Goal: Entertainment & Leisure: Browse casually

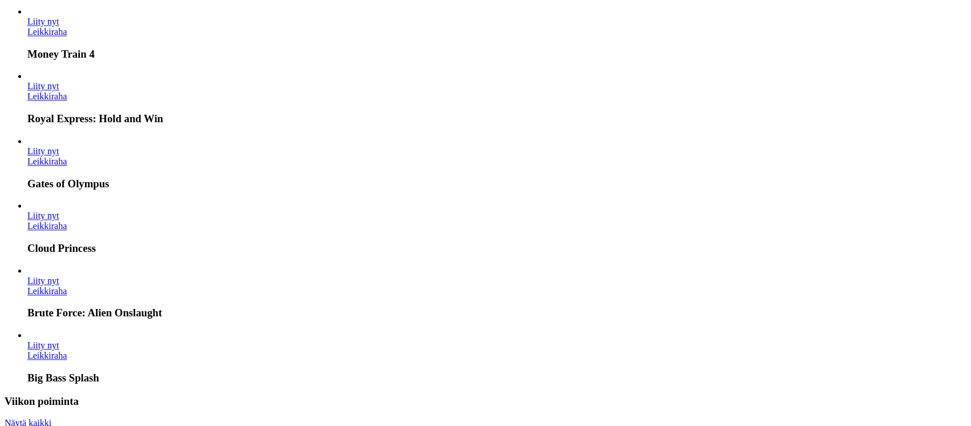
scroll to position [2511, 0]
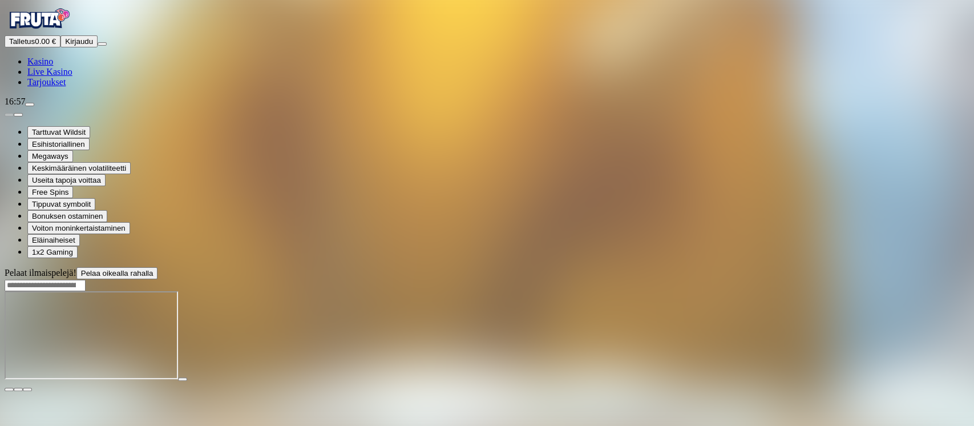
click at [9, 389] on span "close icon" at bounding box center [9, 389] width 0 height 0
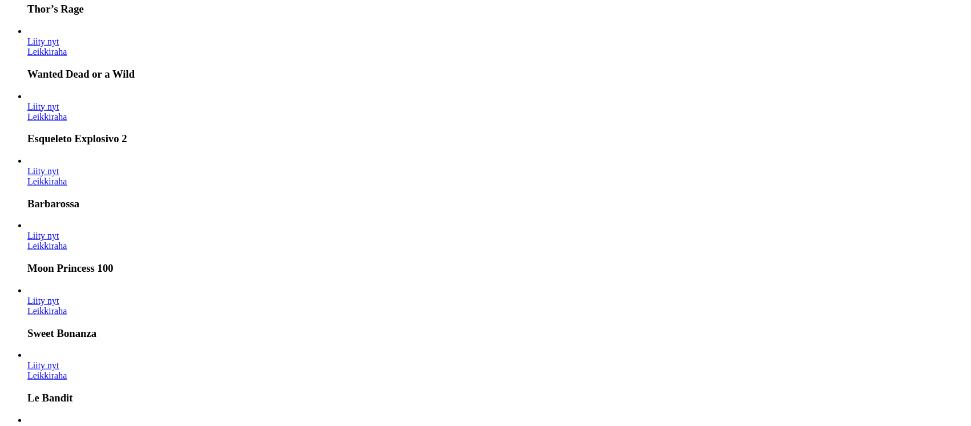
scroll to position [532, 0]
